Goal: Transaction & Acquisition: Purchase product/service

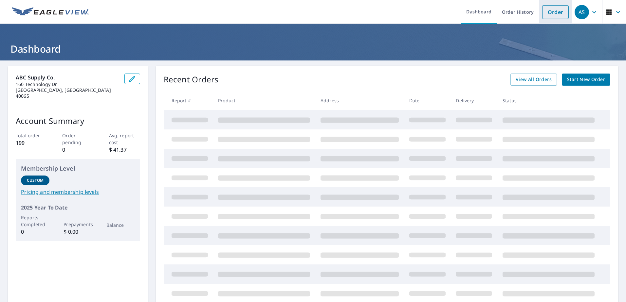
click at [547, 15] on link "Order" at bounding box center [555, 12] width 27 height 14
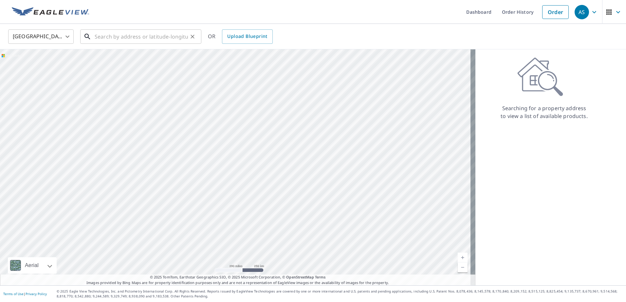
click at [114, 34] on input "text" at bounding box center [141, 36] width 93 height 18
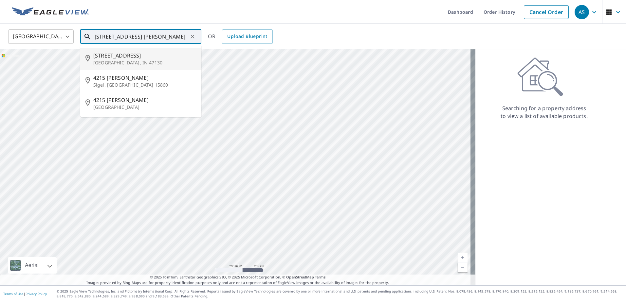
click at [105, 53] on span "[STREET_ADDRESS]" at bounding box center [144, 56] width 103 height 8
type input "[STREET_ADDRESS]"
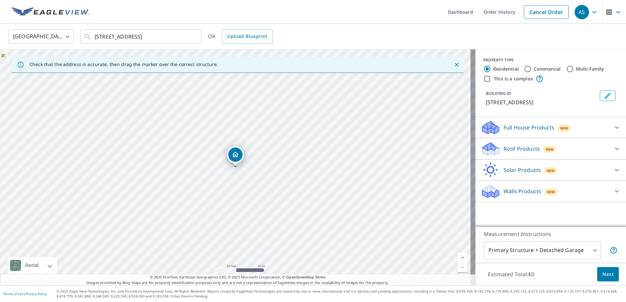
click at [528, 149] on p "Roof Products" at bounding box center [521, 149] width 36 height 8
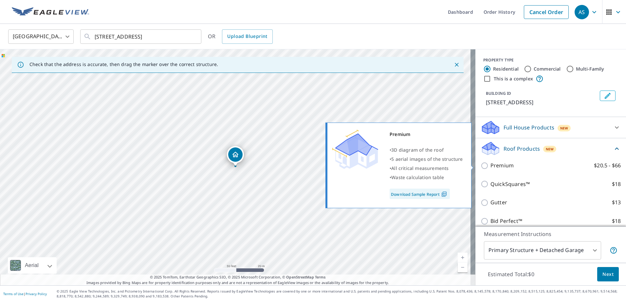
click at [492, 162] on p "Premium" at bounding box center [501, 166] width 23 height 8
click at [490, 162] on input "Premium $20.5 - $66" at bounding box center [486, 166] width 10 height 8
checkbox input "true"
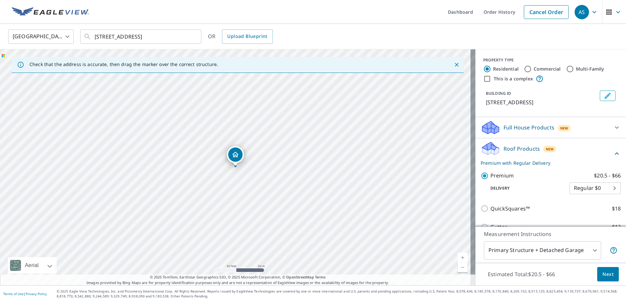
click at [602, 272] on span "Next" at bounding box center [607, 275] width 11 height 8
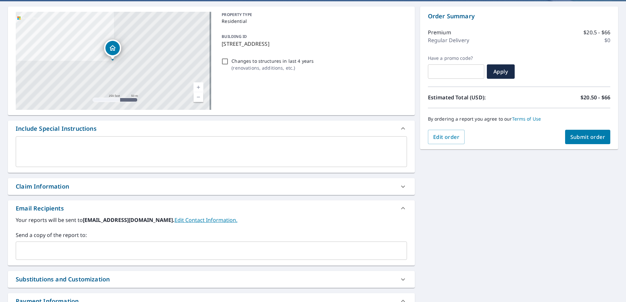
scroll to position [65, 0]
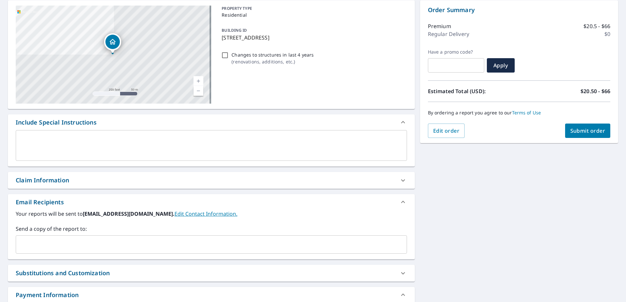
click at [125, 236] on div "​" at bounding box center [211, 245] width 391 height 18
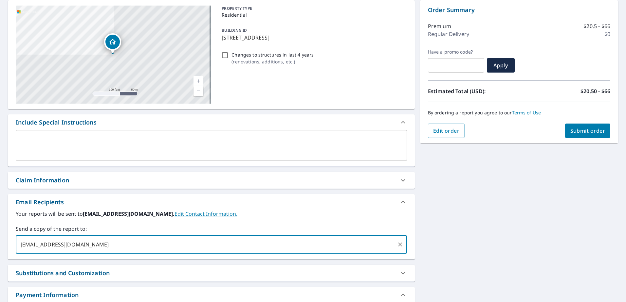
type input "[EMAIL_ADDRESS][DOMAIN_NAME]"
click at [590, 128] on span "Submit order" at bounding box center [587, 130] width 35 height 7
